Goal: Communication & Community: Answer question/provide support

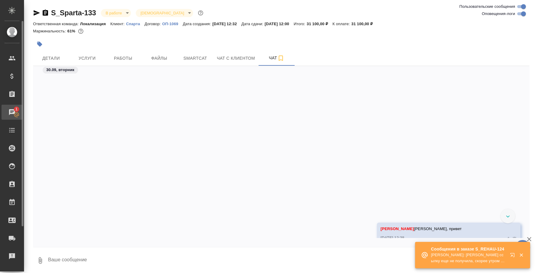
scroll to position [164, 0]
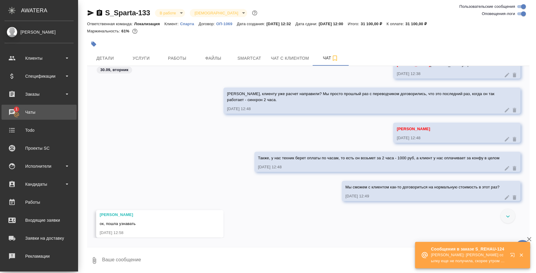
click at [20, 110] on div "Чаты" at bounding box center [39, 112] width 69 height 9
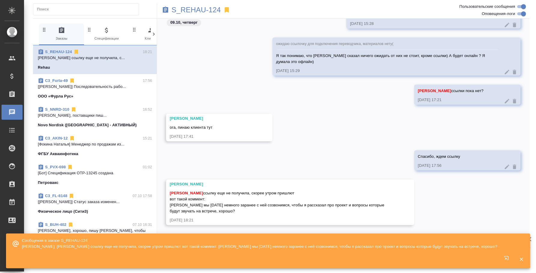
scroll to position [4891, 0]
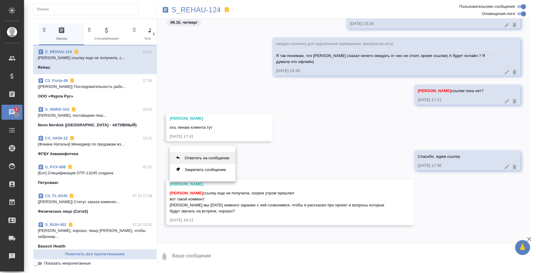
click at [222, 153] on button "Ответить на сообщение" at bounding box center [203, 158] width 66 height 12
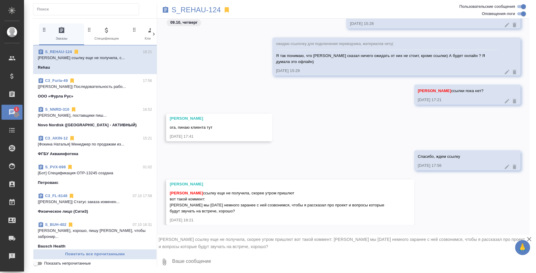
click at [227, 263] on textarea at bounding box center [350, 262] width 358 height 20
type textarea "Д"
type textarea "Переводчик сказал ок, за 20 минут подключится"
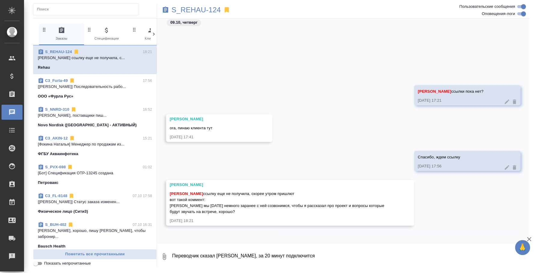
scroll to position [4960, 0]
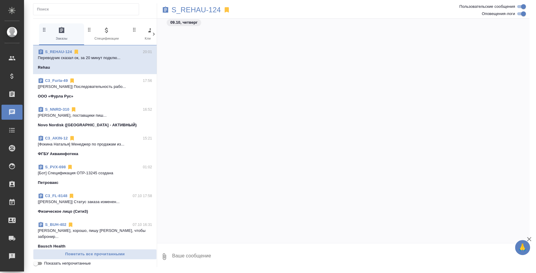
scroll to position [1388, 0]
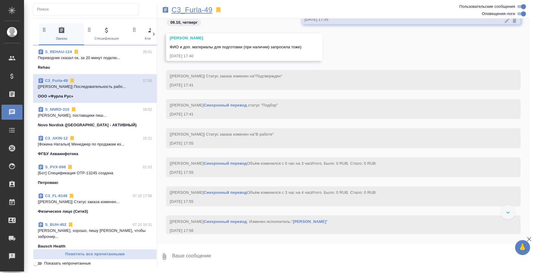
scroll to position [934, 0]
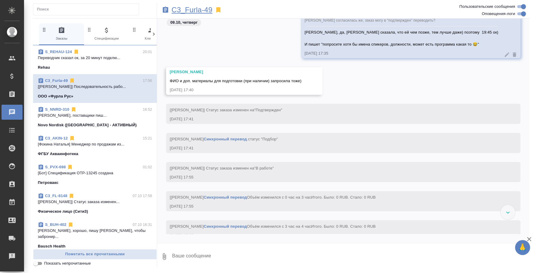
click at [208, 8] on p "C3_Furla-49" at bounding box center [191, 10] width 41 height 6
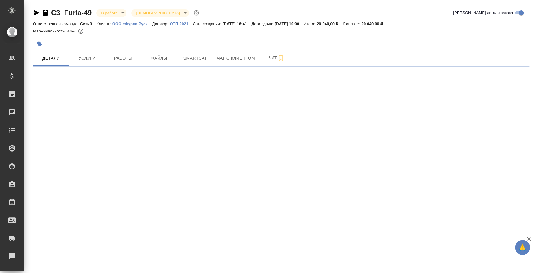
select select "RU"
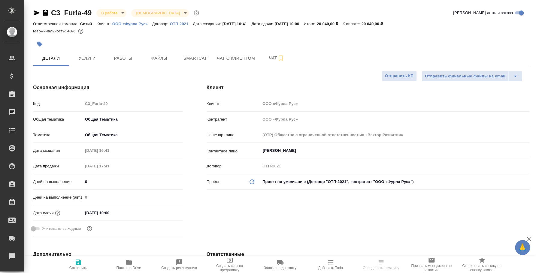
type textarea "x"
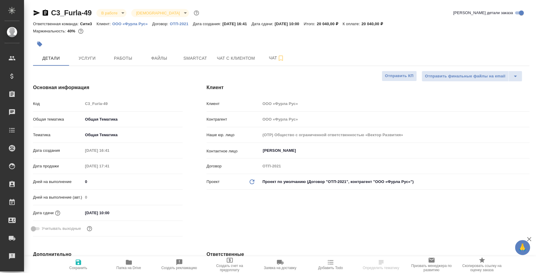
type textarea "x"
type input "Федотова Ирина"
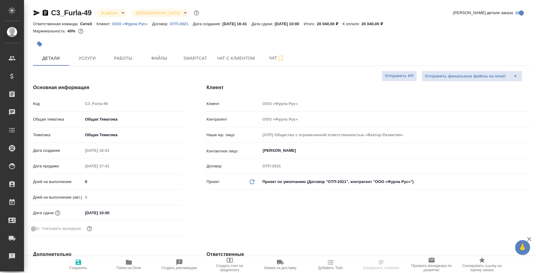
type textarea "x"
select select "RU"
type textarea "x"
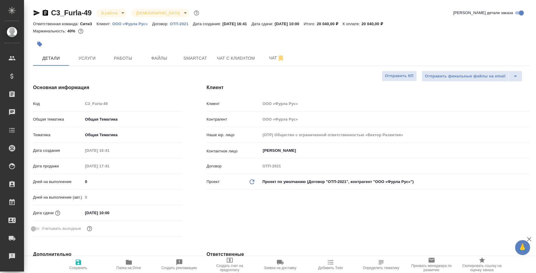
type textarea "x"
